Goal: Find specific page/section: Find specific page/section

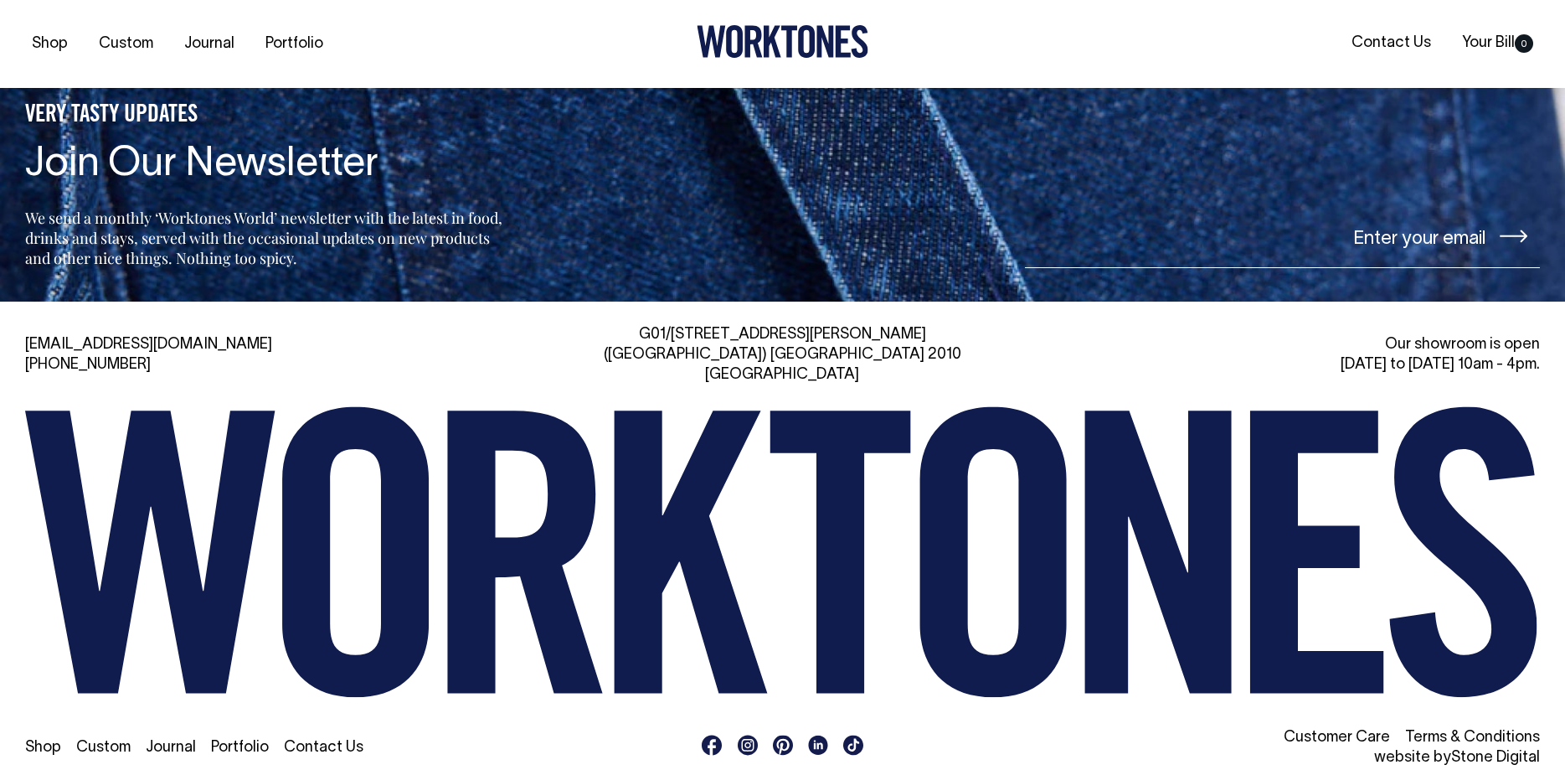
scroll to position [3974, 0]
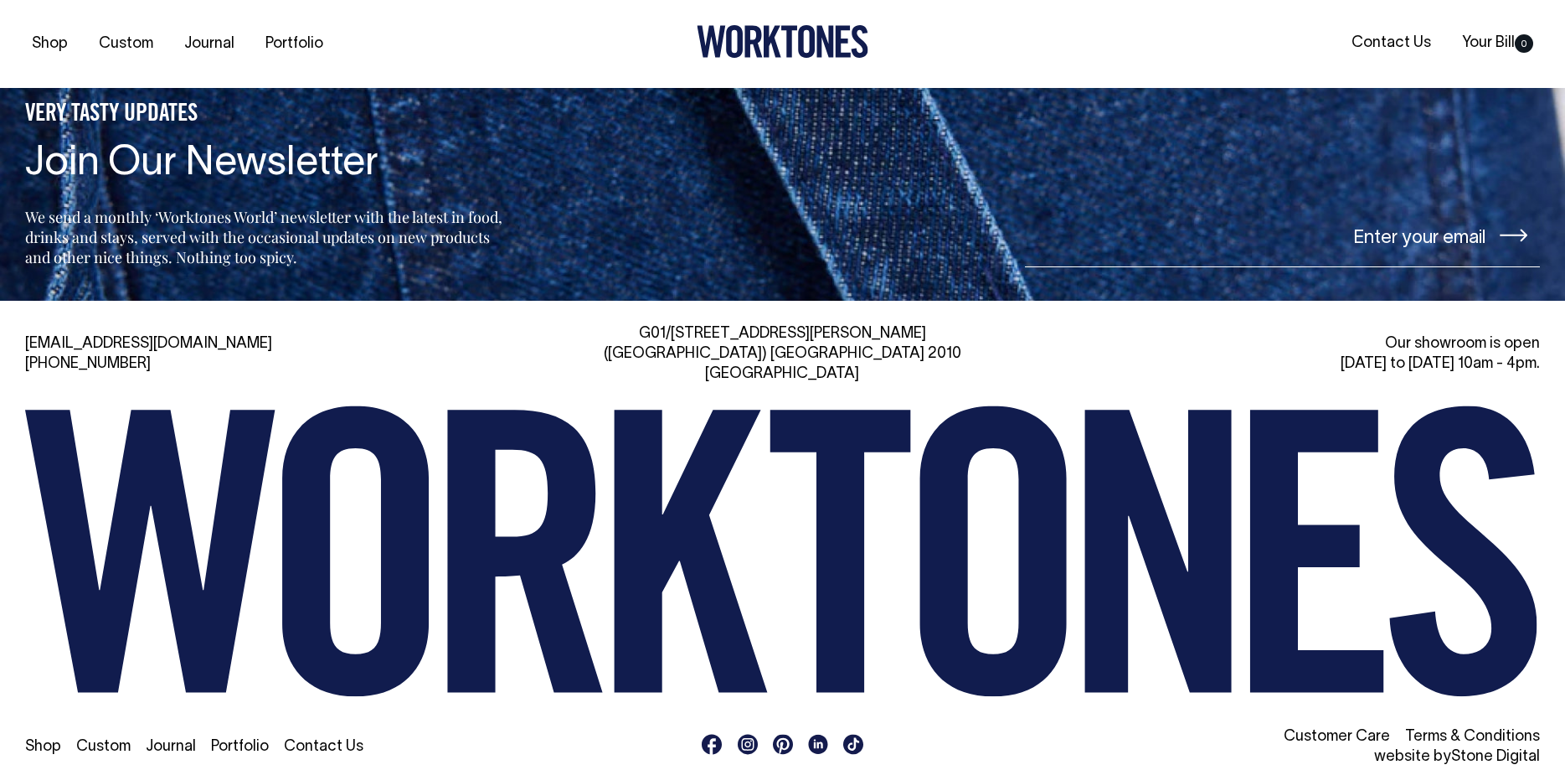
click at [41, 740] on link "Shop" at bounding box center [43, 747] width 36 height 14
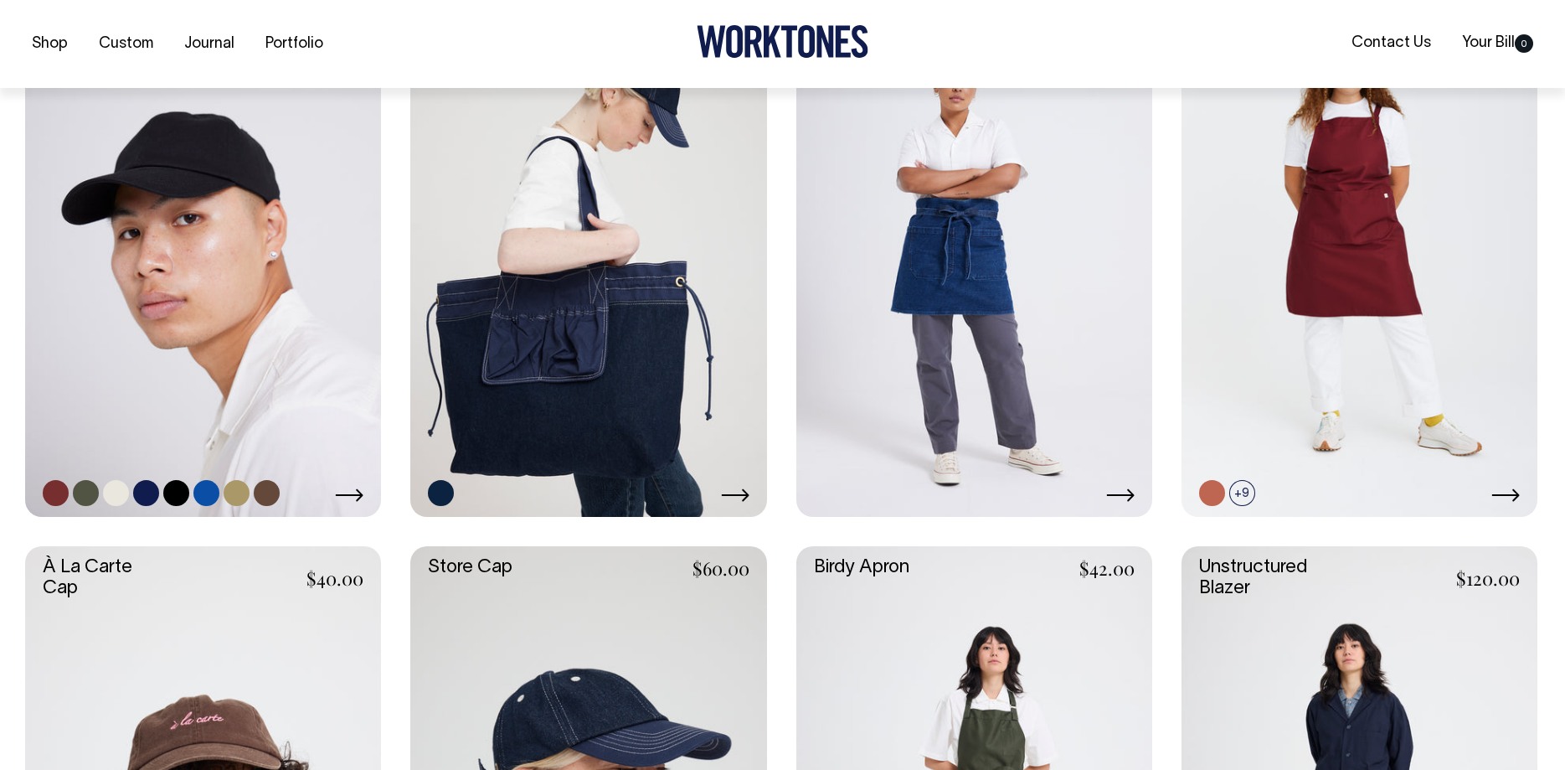
scroll to position [513, 0]
click at [147, 272] on link at bounding box center [203, 249] width 356 height 534
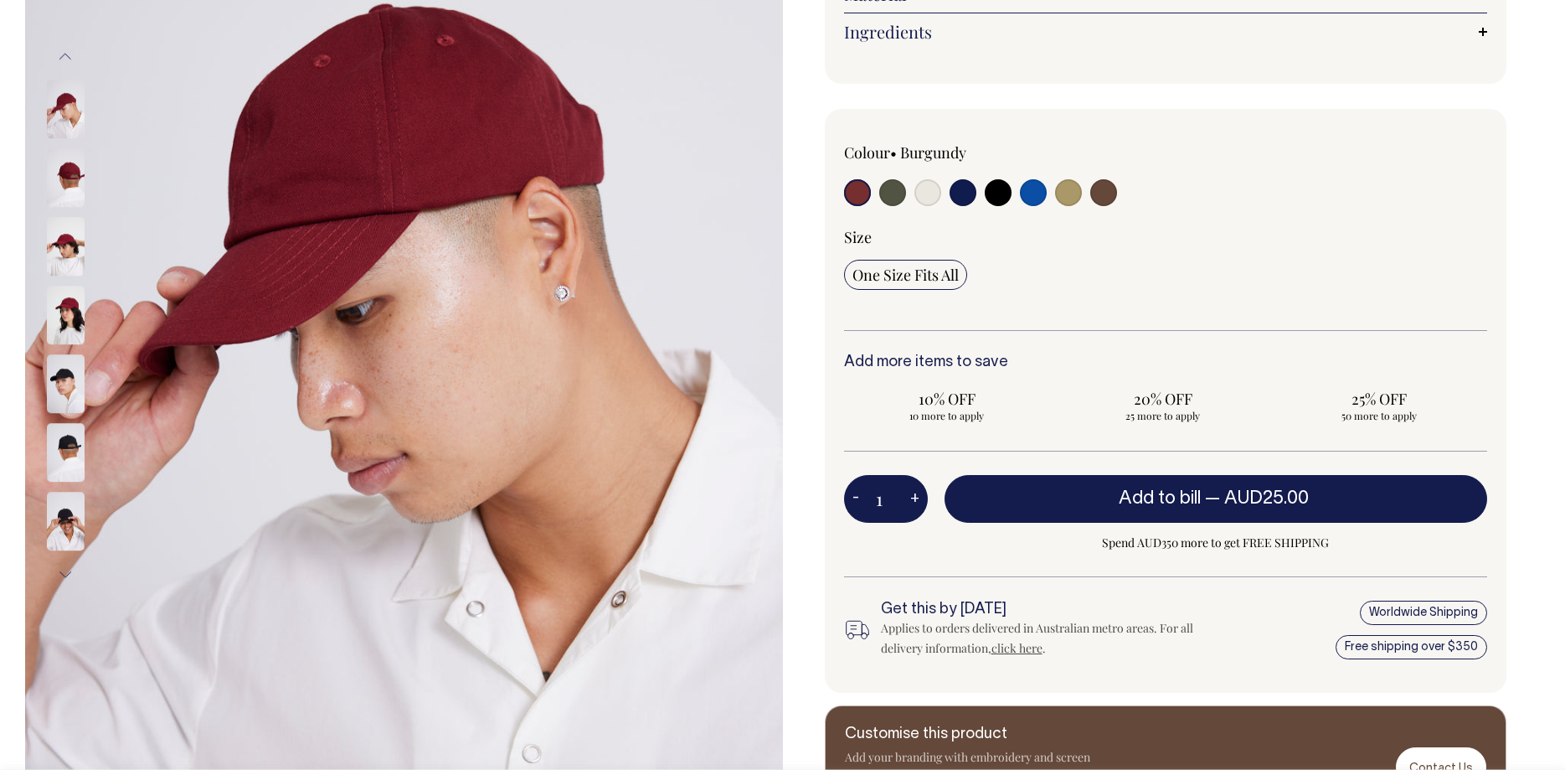
scroll to position [342, 0]
click at [70, 455] on img at bounding box center [66, 452] width 38 height 59
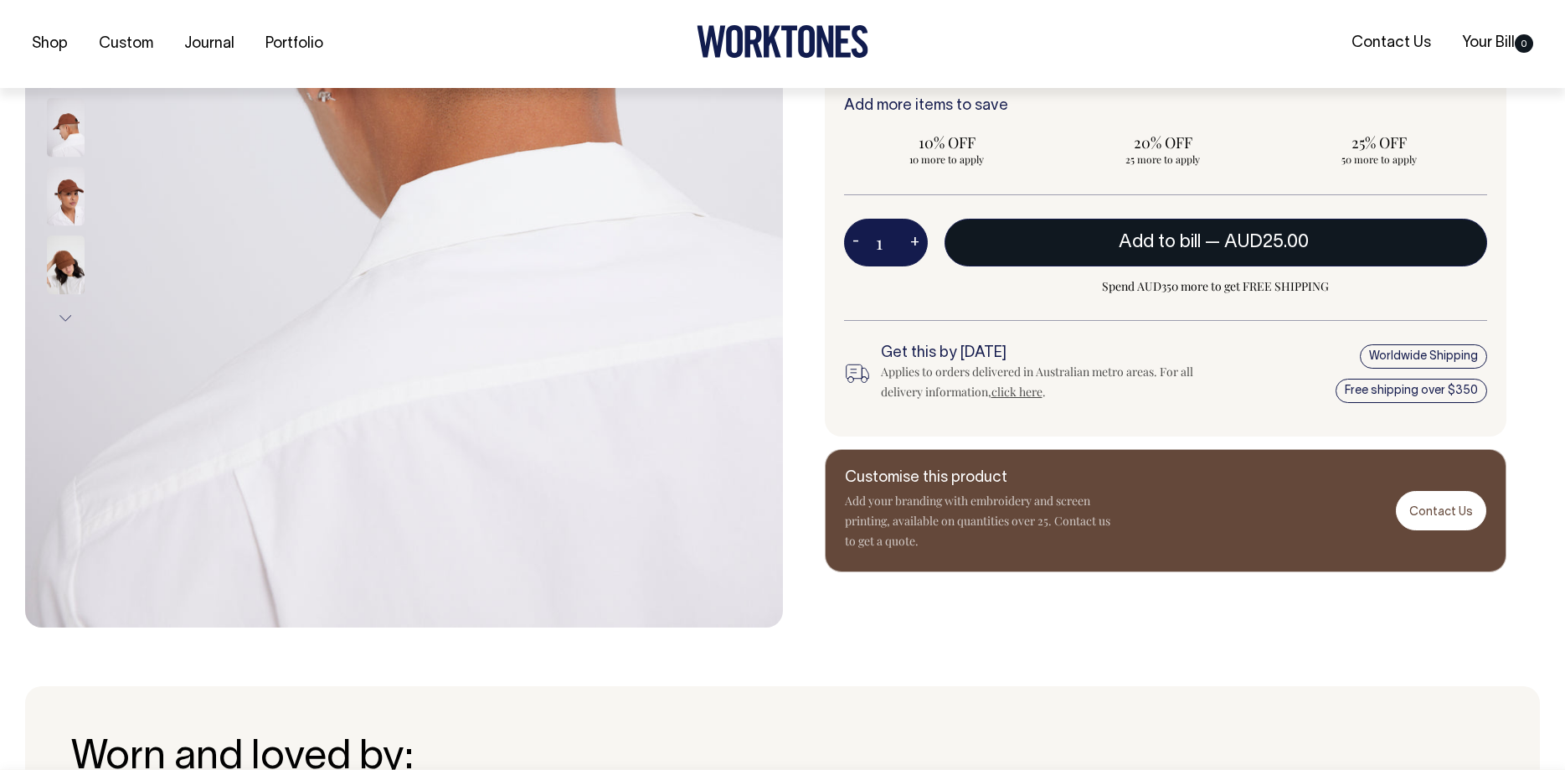
scroll to position [598, 0]
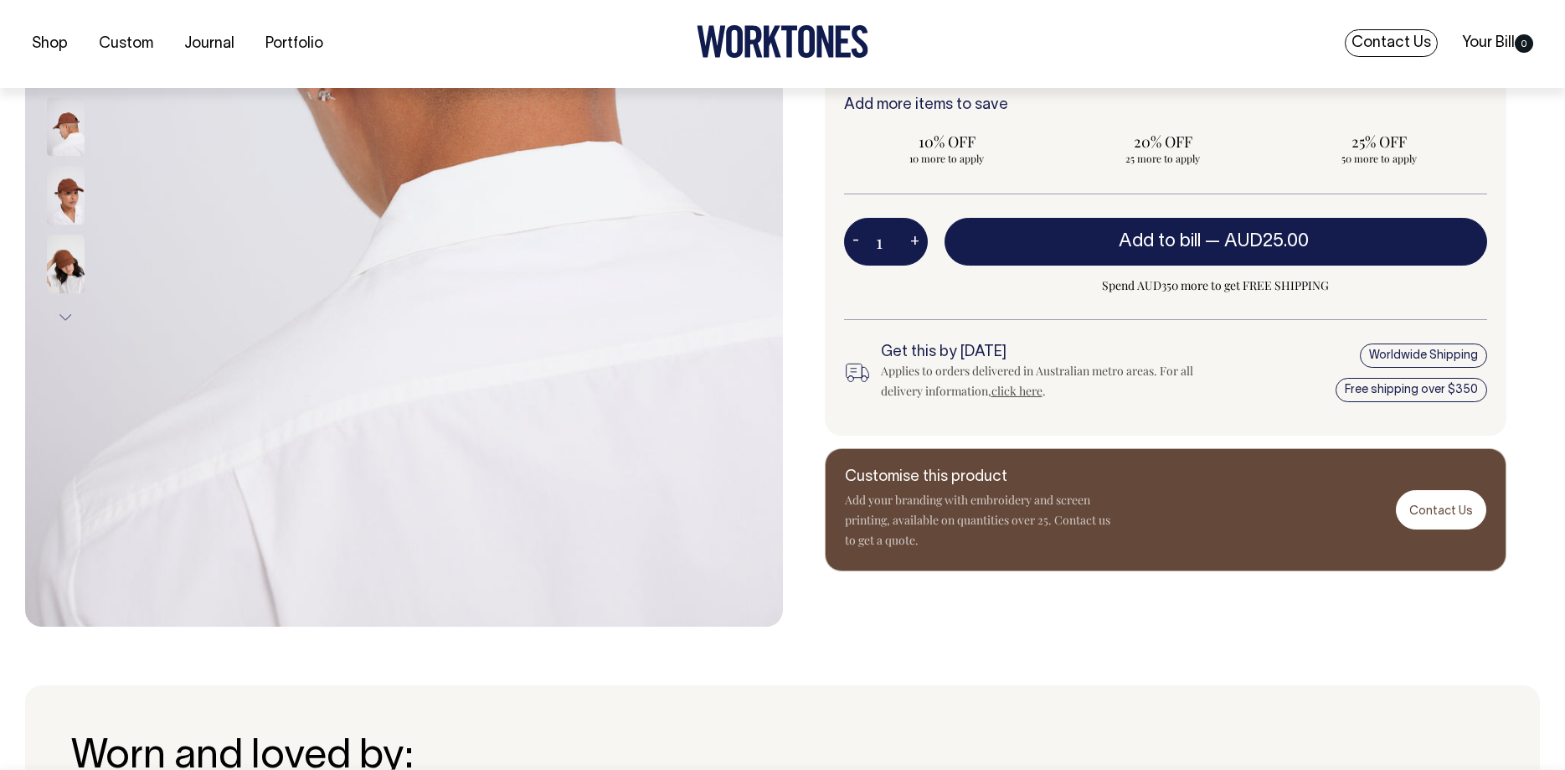
click at [1387, 41] on link "Contact Us" at bounding box center [1391, 43] width 93 height 28
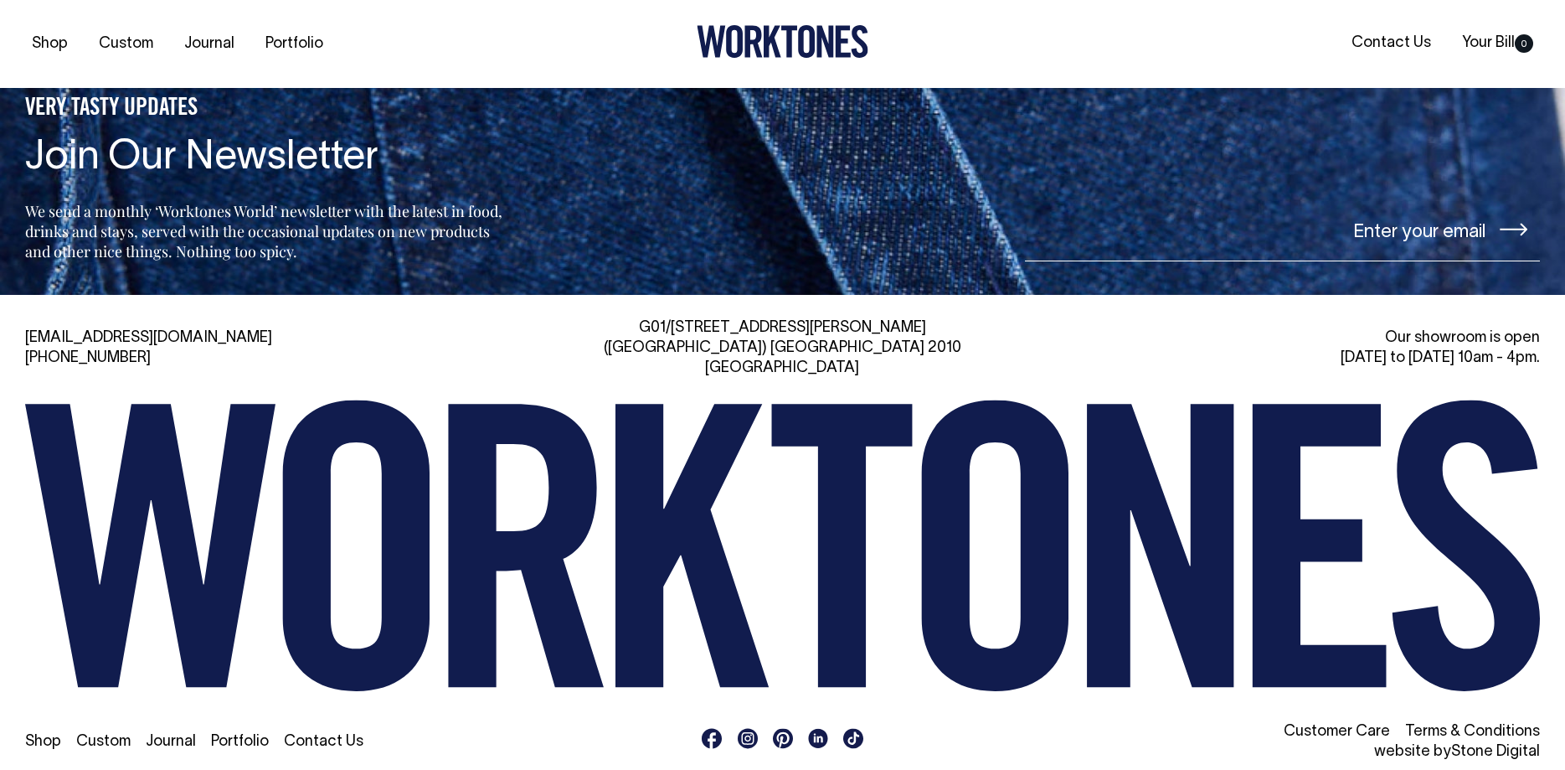
scroll to position [4121, 0]
